Goal: Task Accomplishment & Management: Use online tool/utility

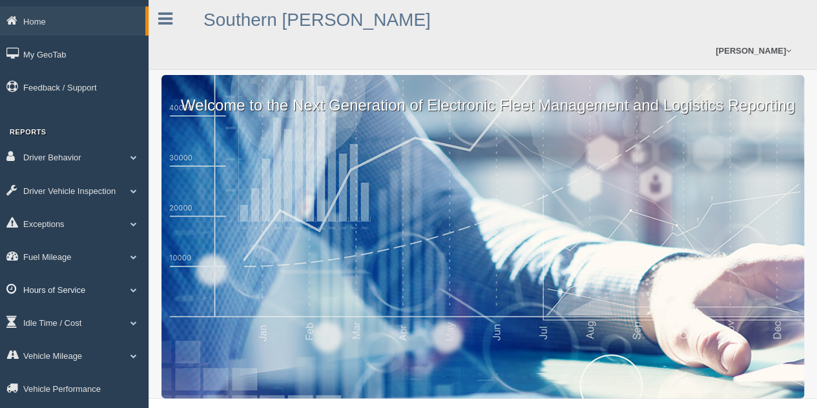
click at [57, 287] on link "Hours of Service" at bounding box center [74, 289] width 149 height 29
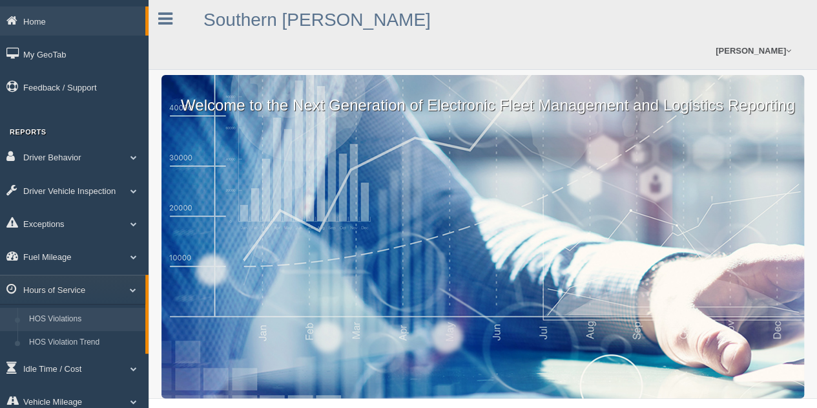
click at [41, 319] on link "HOS Violations" at bounding box center [84, 319] width 122 height 23
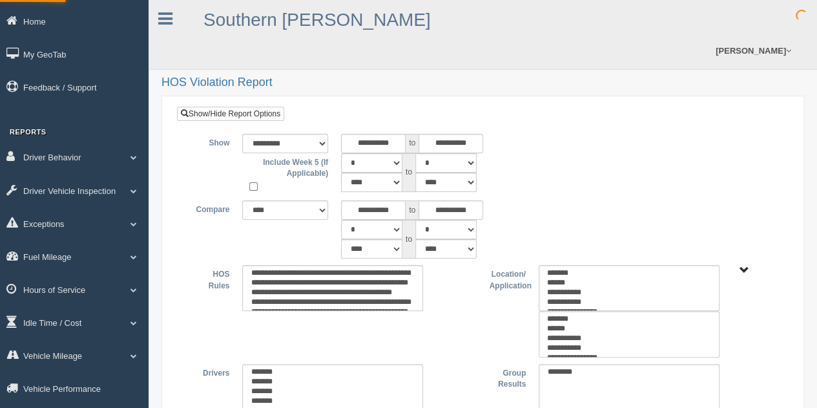
type input "*********"
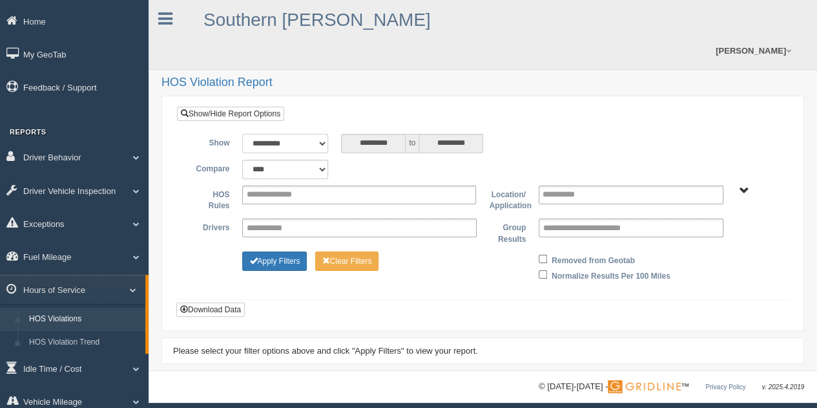
click at [323, 141] on select "**********" at bounding box center [285, 143] width 86 height 19
select select "**********"
click at [242, 134] on select "**********" at bounding box center [285, 143] width 86 height 19
type input "********"
type input "*********"
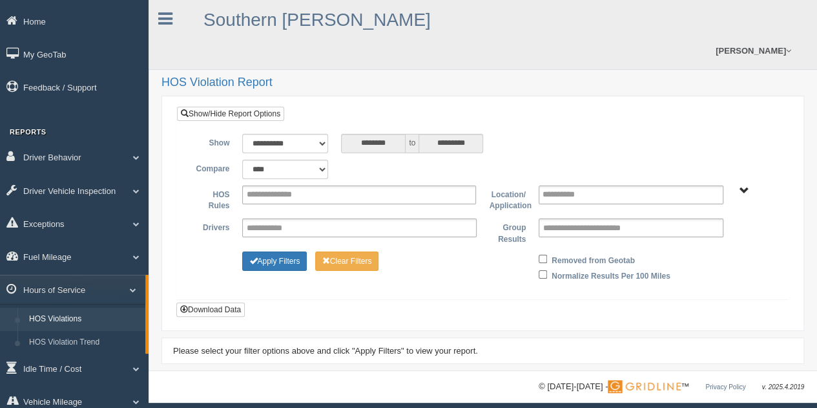
click at [740, 192] on span "Asset Types - N SCM" at bounding box center [745, 191] width 10 height 10
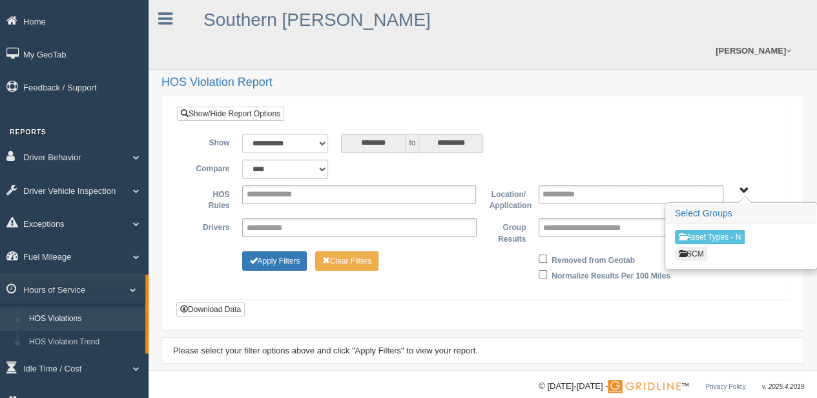
click at [702, 247] on button "SCM" at bounding box center [691, 254] width 33 height 14
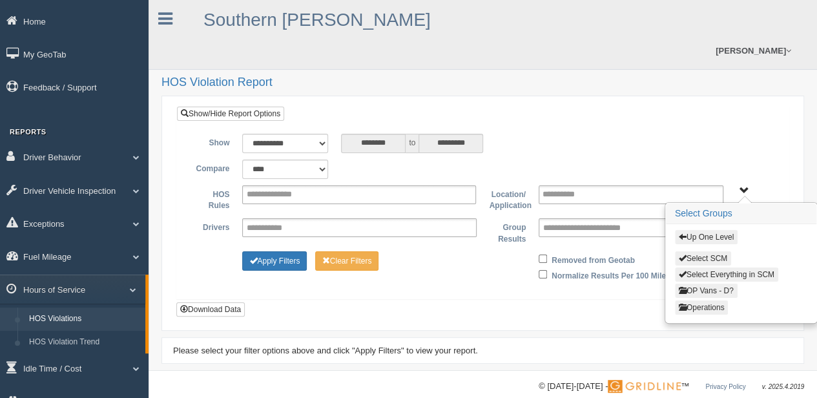
click at [708, 304] on button "Operations" at bounding box center [702, 307] width 54 height 14
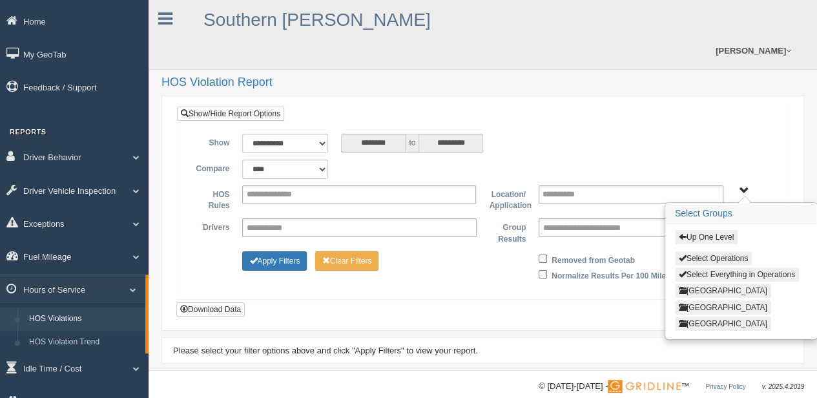
click at [715, 285] on button "[GEOGRAPHIC_DATA]" at bounding box center [723, 291] width 96 height 14
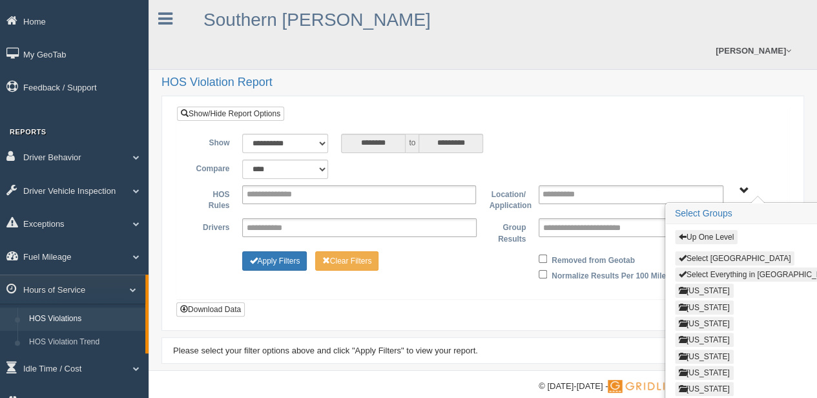
click at [733, 269] on button "Select Everything in [GEOGRAPHIC_DATA]" at bounding box center [758, 274] width 167 height 14
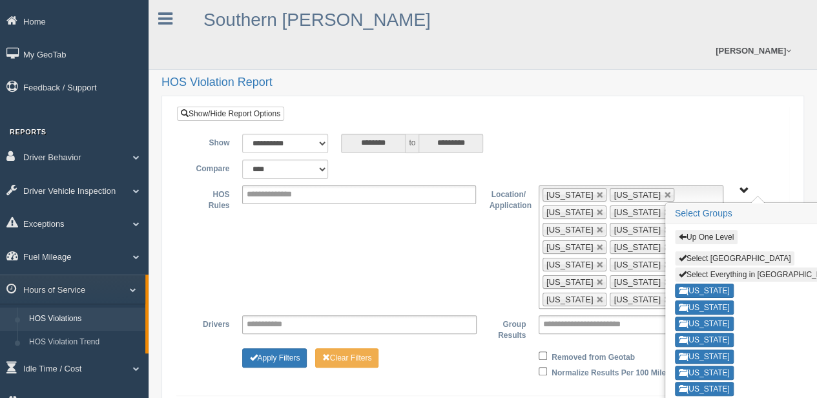
click at [715, 233] on button "Up One Level" at bounding box center [706, 237] width 63 height 14
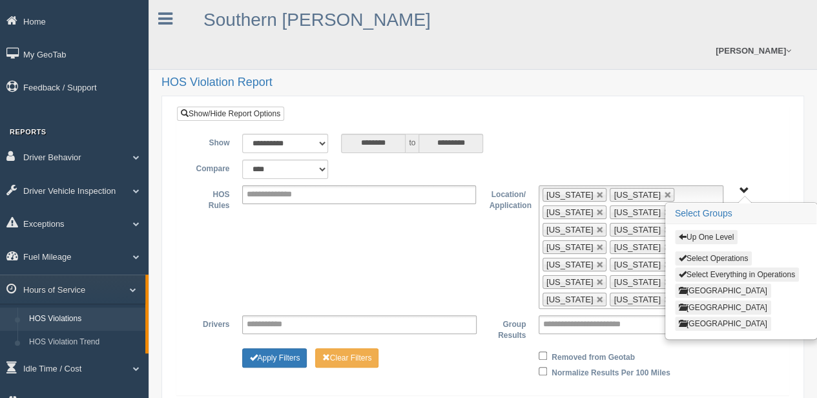
click at [704, 300] on button "[GEOGRAPHIC_DATA]" at bounding box center [723, 307] width 96 height 14
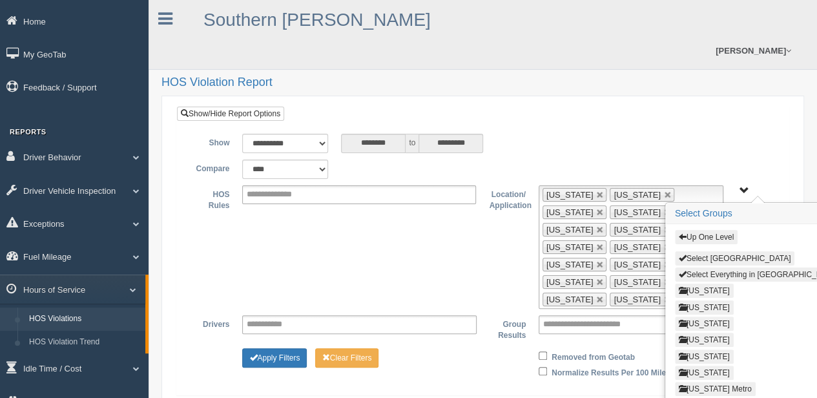
click at [709, 271] on button "Select Everything in [GEOGRAPHIC_DATA]" at bounding box center [758, 274] width 167 height 14
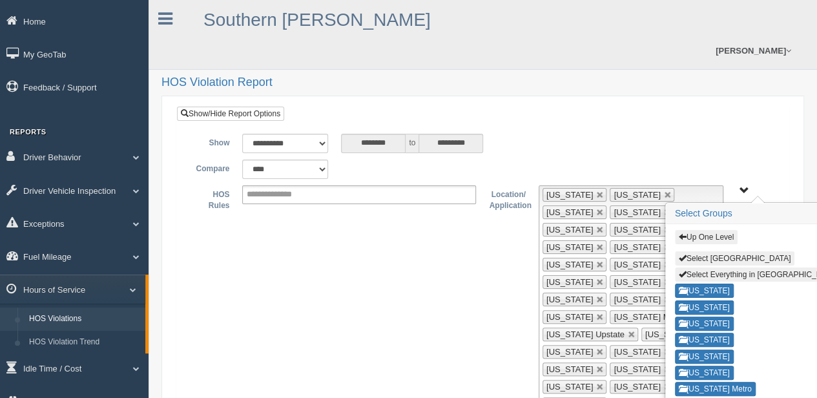
click at [700, 234] on button "Up One Level" at bounding box center [706, 237] width 63 height 14
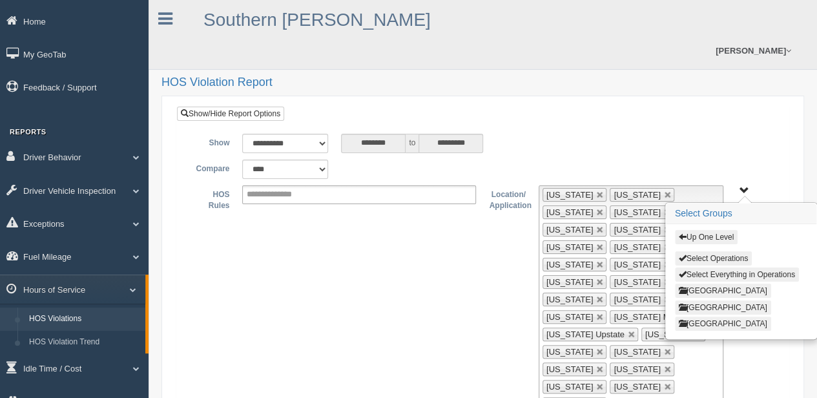
click at [709, 317] on button "[GEOGRAPHIC_DATA]" at bounding box center [723, 324] width 96 height 14
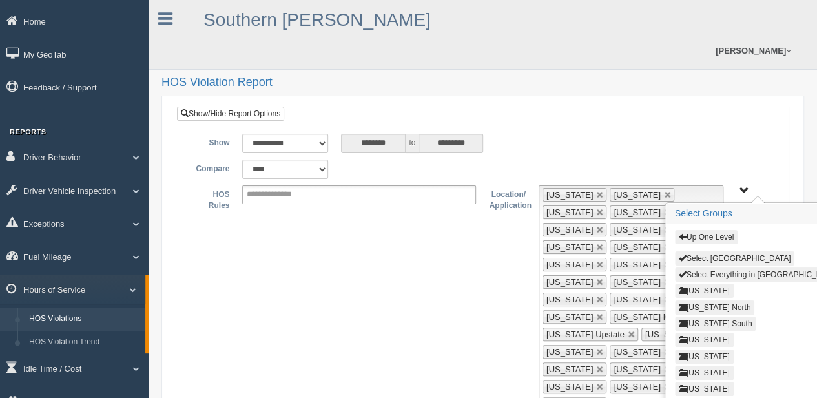
click at [711, 271] on button "Select Everything in [GEOGRAPHIC_DATA]" at bounding box center [758, 274] width 167 height 14
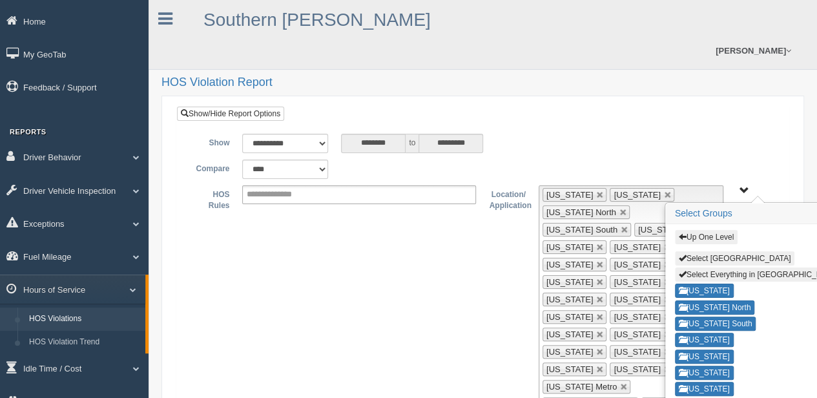
click at [705, 235] on button "Up One Level" at bounding box center [706, 237] width 63 height 14
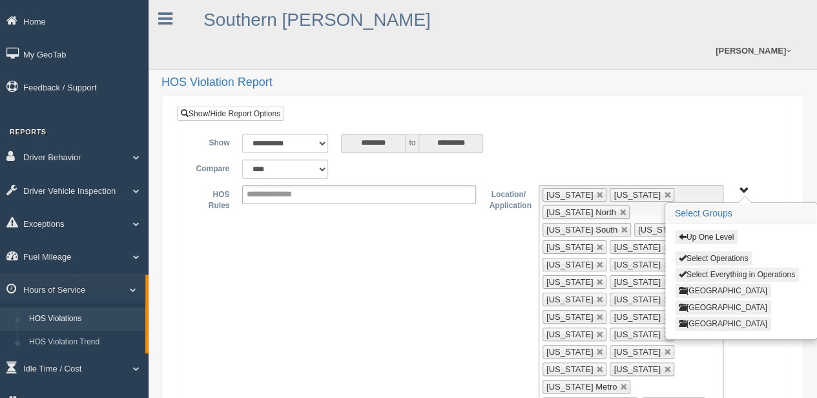
click at [743, 189] on span "Up One Level Select Operations Select Everything in Operations Central Region […" at bounding box center [745, 191] width 10 height 10
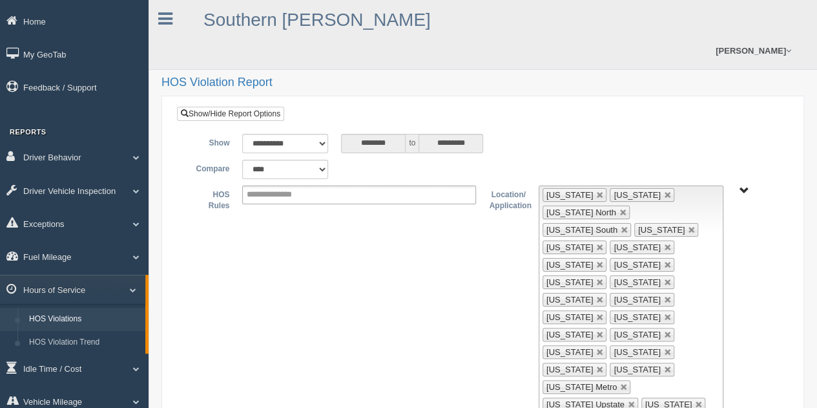
click at [664, 348] on link at bounding box center [668, 352] width 8 height 8
click at [743, 186] on span "Up One Level Select Operations Select Everything in Operations Central Region […" at bounding box center [745, 191] width 10 height 10
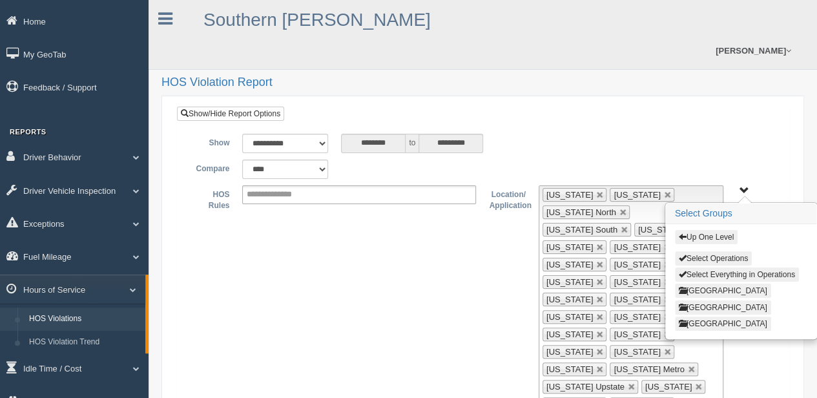
click at [702, 289] on button "[GEOGRAPHIC_DATA]" at bounding box center [723, 291] width 96 height 14
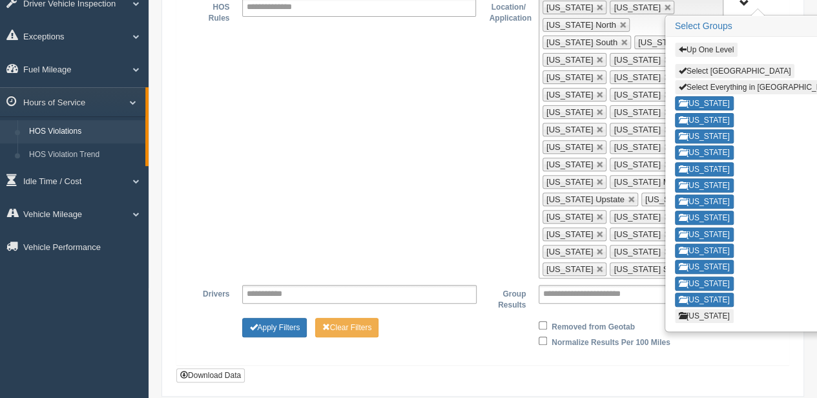
scroll to position [194, 0]
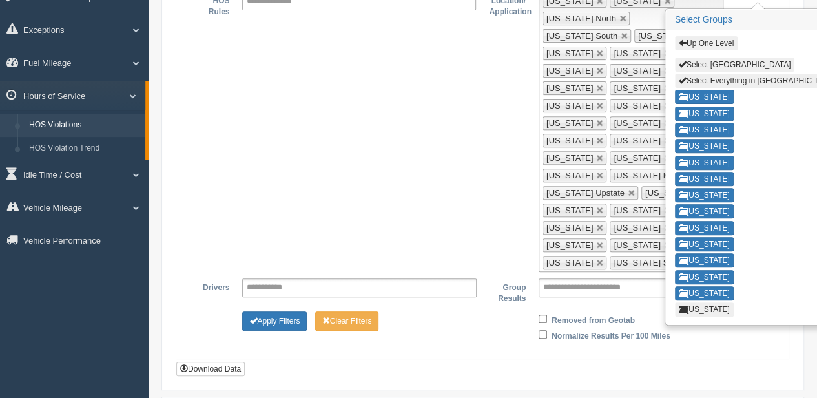
click at [700, 302] on button "[US_STATE]" at bounding box center [704, 309] width 59 height 14
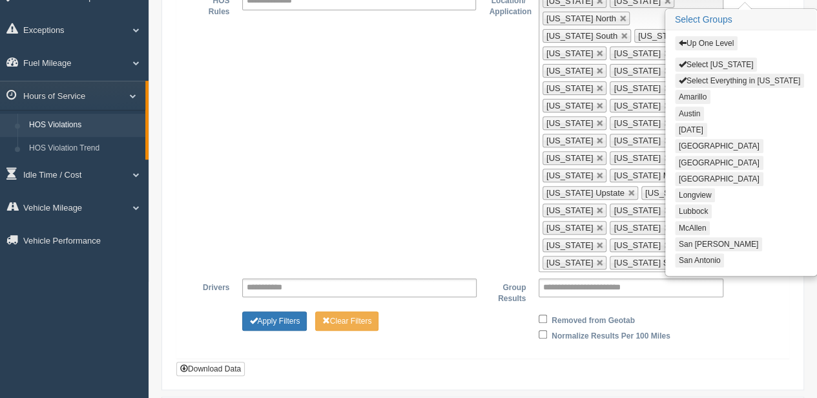
click at [700, 79] on button "Select Everything in [US_STATE]" at bounding box center [739, 81] width 129 height 14
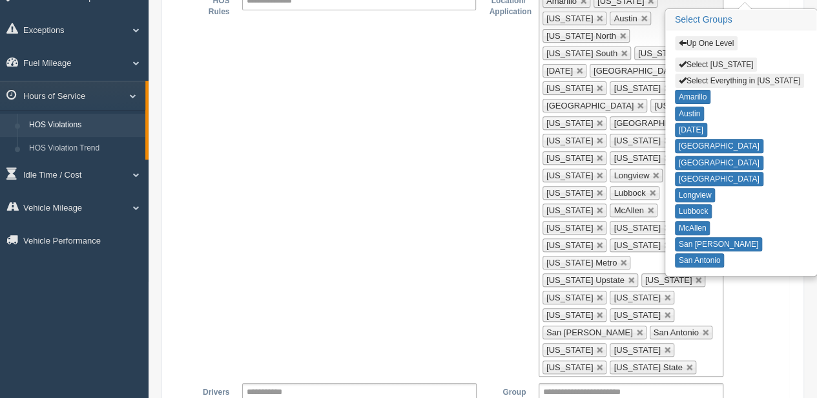
click at [695, 39] on button "Up One Level" at bounding box center [706, 43] width 63 height 14
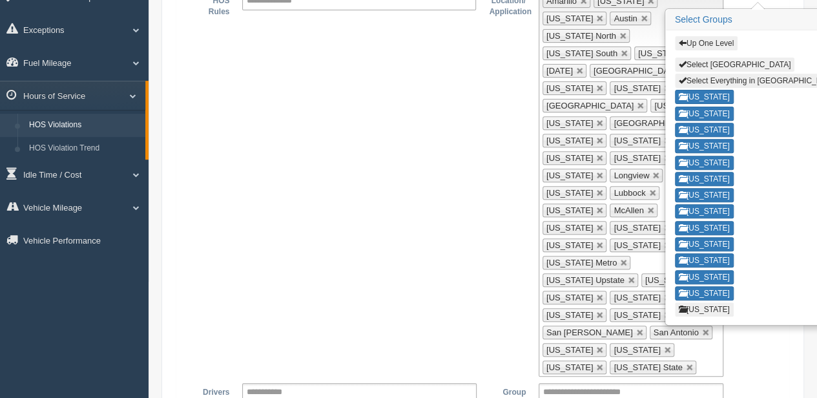
click at [695, 39] on button "Up One Level" at bounding box center [706, 43] width 63 height 14
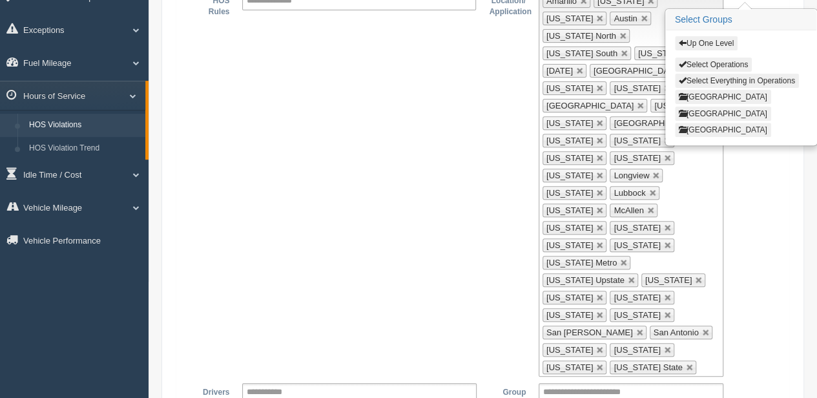
click at [721, 129] on button "[GEOGRAPHIC_DATA]" at bounding box center [723, 130] width 96 height 14
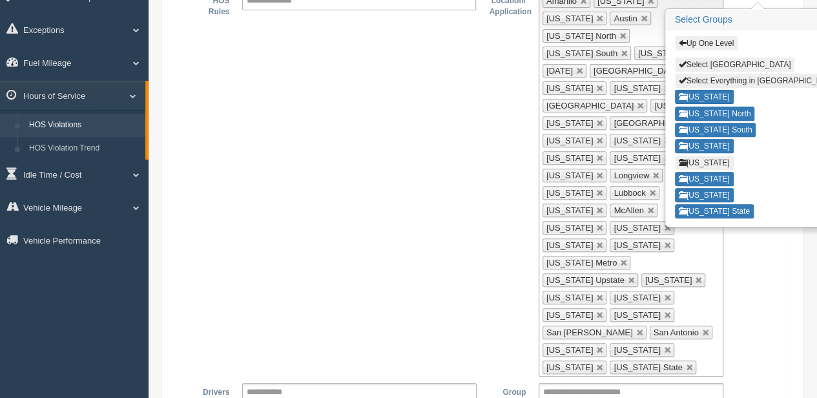
click at [693, 156] on button "[US_STATE]" at bounding box center [704, 163] width 59 height 14
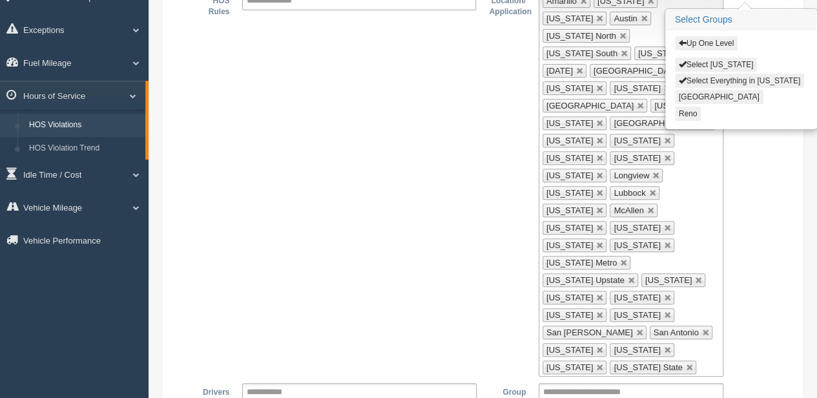
click at [711, 76] on button "Select Everything in [US_STATE]" at bounding box center [739, 81] width 129 height 14
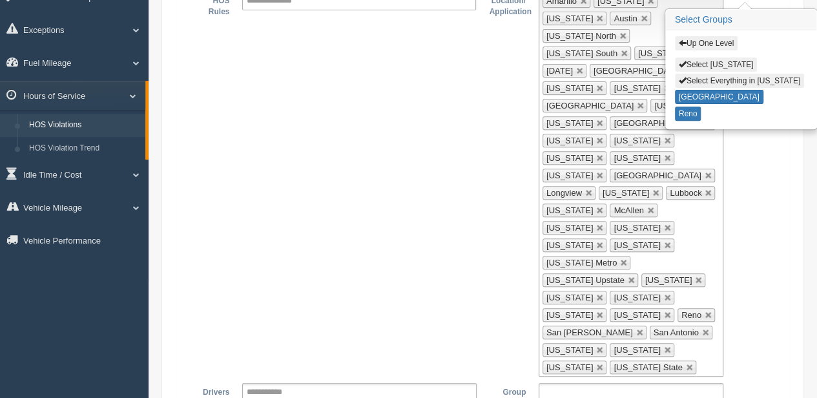
click at [561, 384] on input "text" at bounding box center [599, 392] width 113 height 16
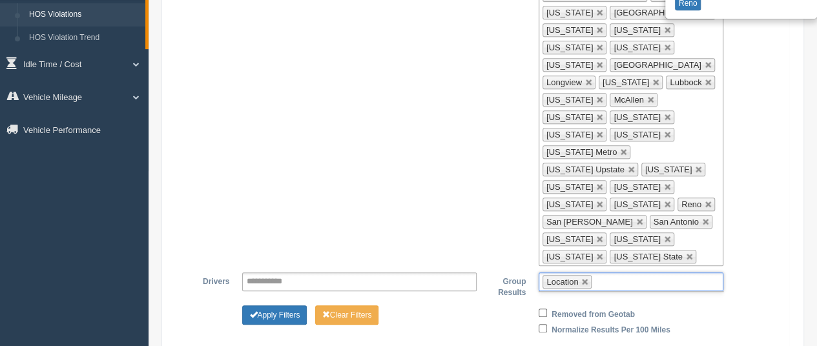
scroll to position [348, 0]
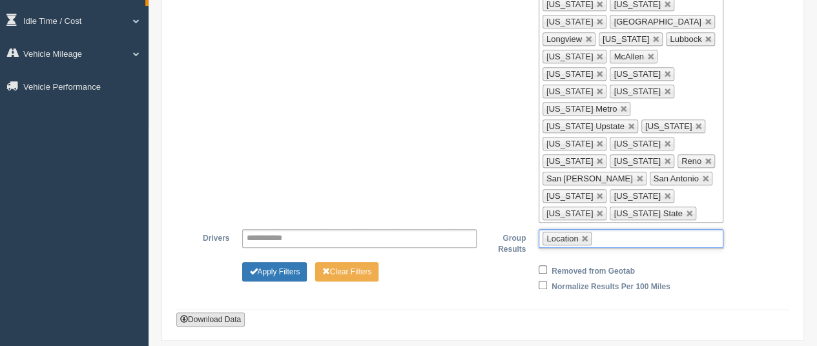
click at [202, 313] on button "Download Data" at bounding box center [210, 320] width 68 height 14
